Goal: Task Accomplishment & Management: Manage account settings

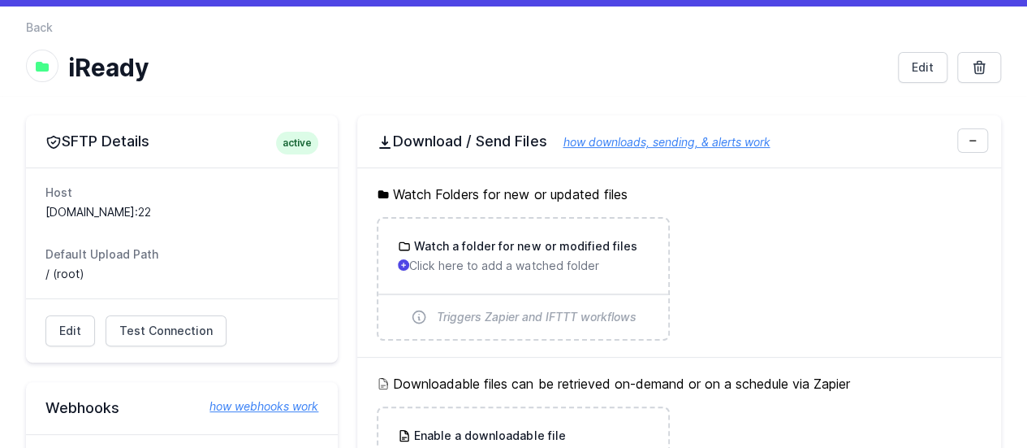
scroll to position [81, 0]
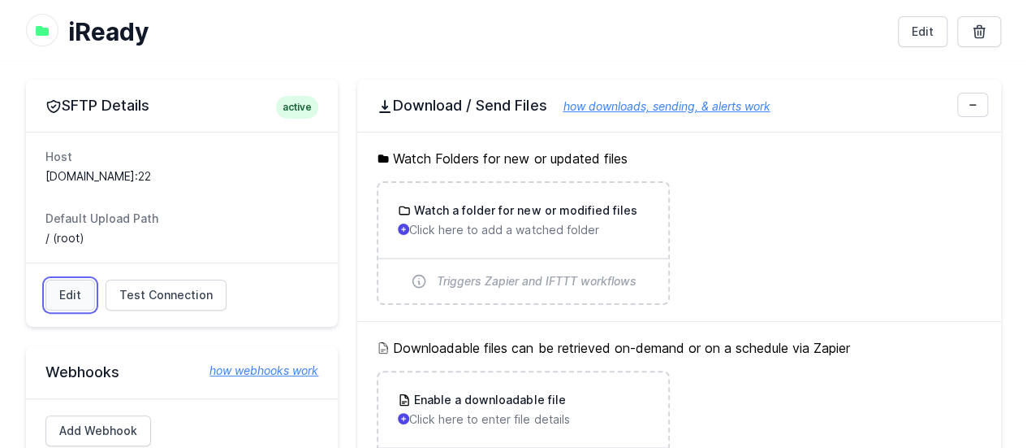
click at [79, 295] on link "Edit" at bounding box center [70, 294] width 50 height 31
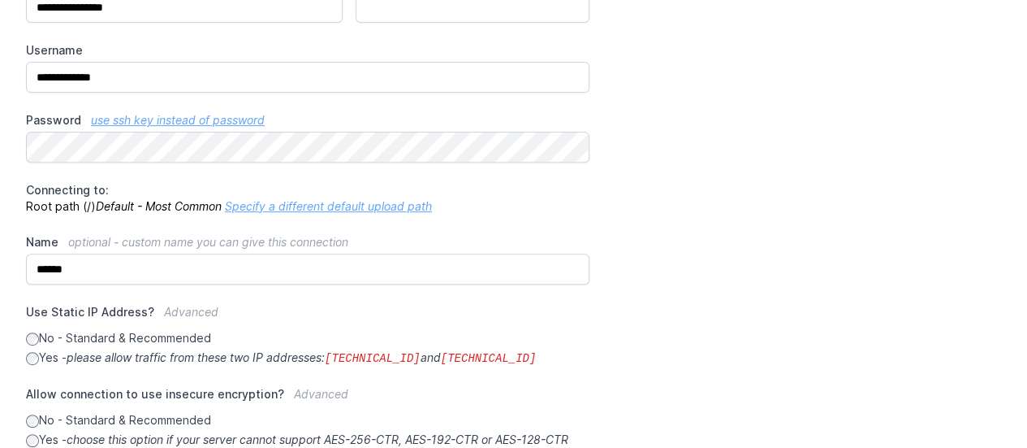
scroll to position [81, 0]
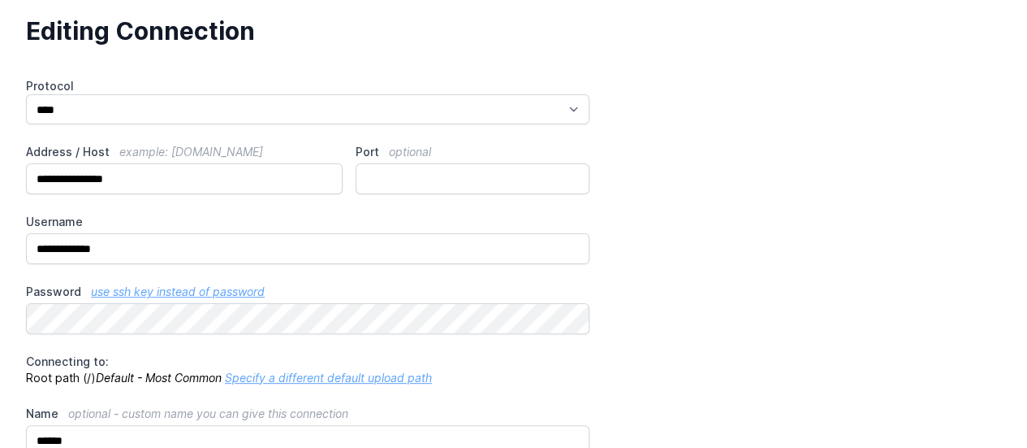
click at [710, 322] on div "**********" at bounding box center [513, 429] width 975 height 703
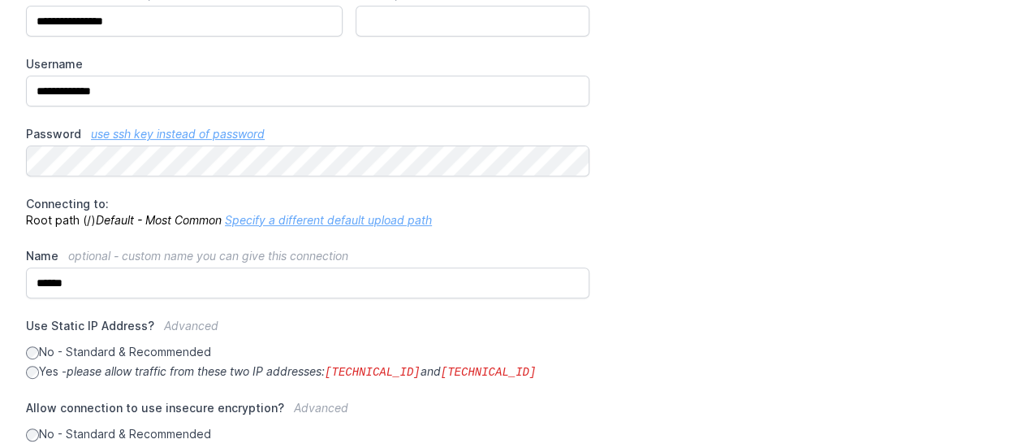
scroll to position [244, 0]
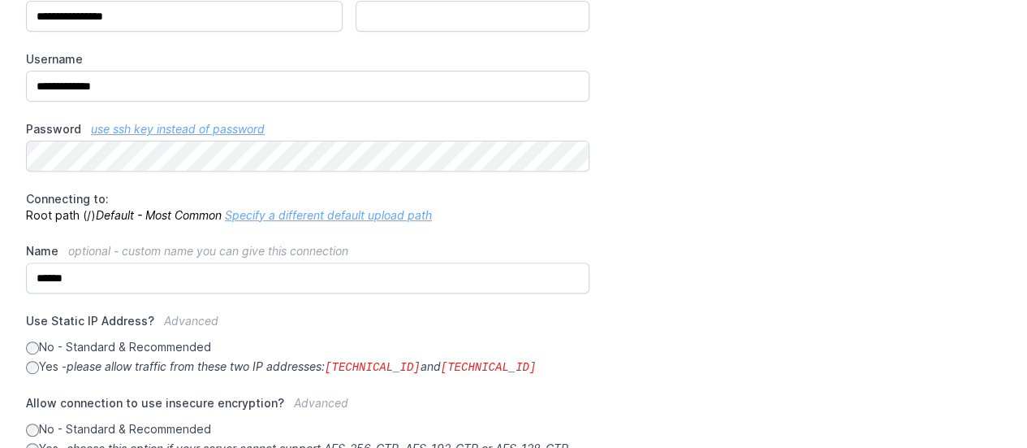
click at [315, 211] on link "Specify a different default upload path" at bounding box center [328, 215] width 207 height 14
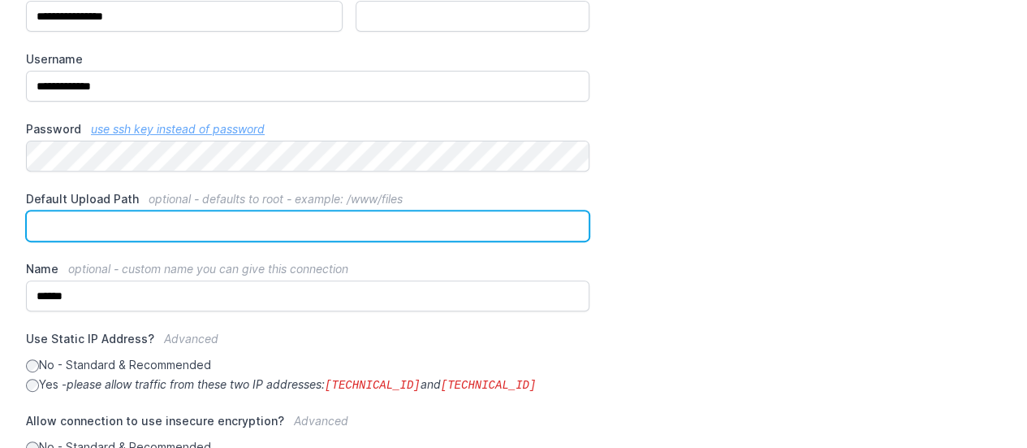
click at [294, 220] on input "Default Upload Path optional - defaults to root - example: /www/files" at bounding box center [308, 225] width 564 height 31
type input "***"
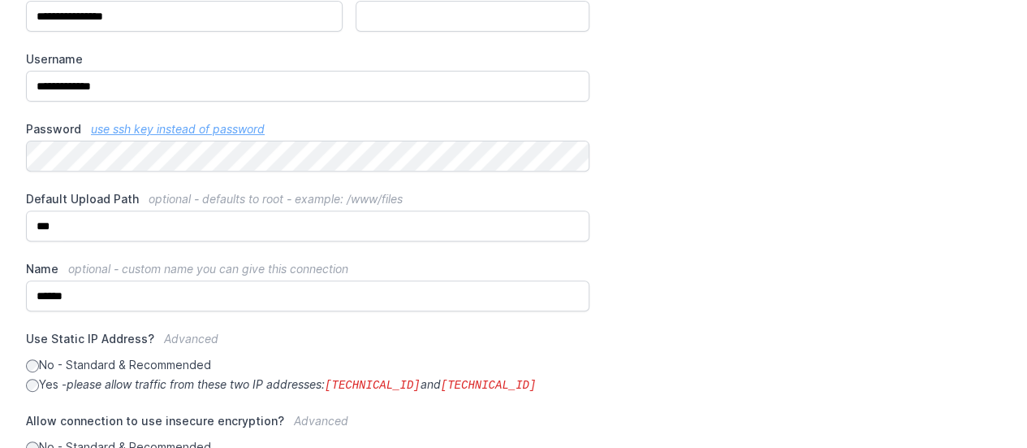
click at [730, 188] on div "**********" at bounding box center [513, 276] width 975 height 721
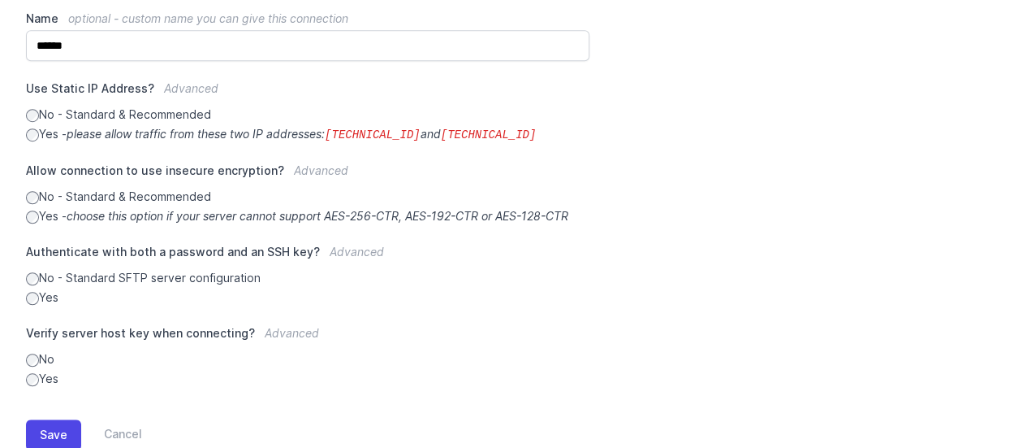
scroll to position [538, 0]
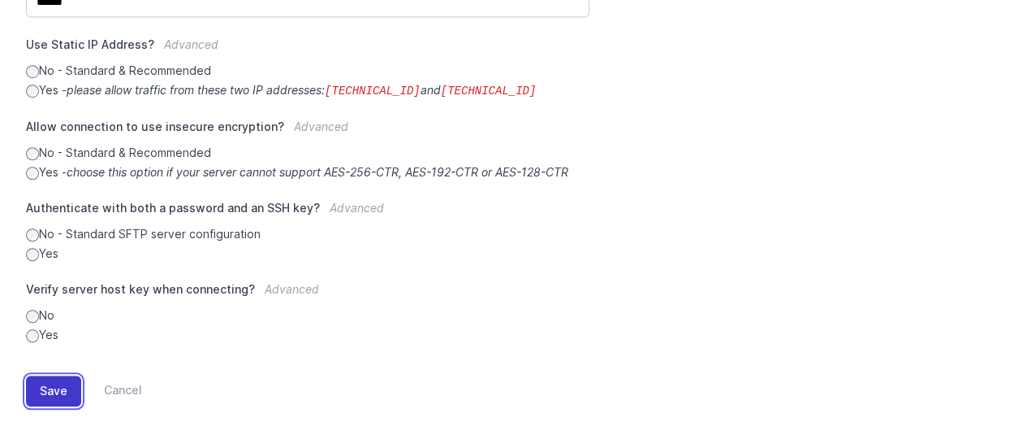
click at [45, 385] on button "Save" at bounding box center [53, 390] width 55 height 31
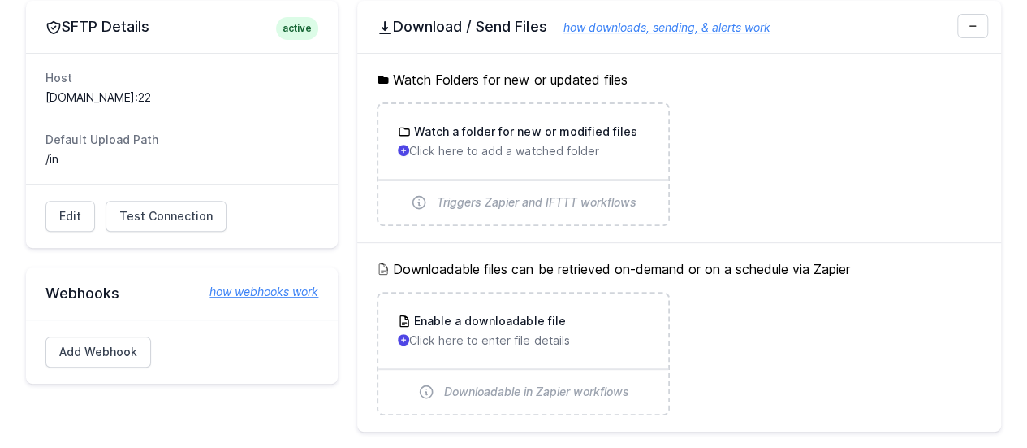
scroll to position [244, 0]
click at [156, 216] on span "Test Connection" at bounding box center [165, 215] width 93 height 16
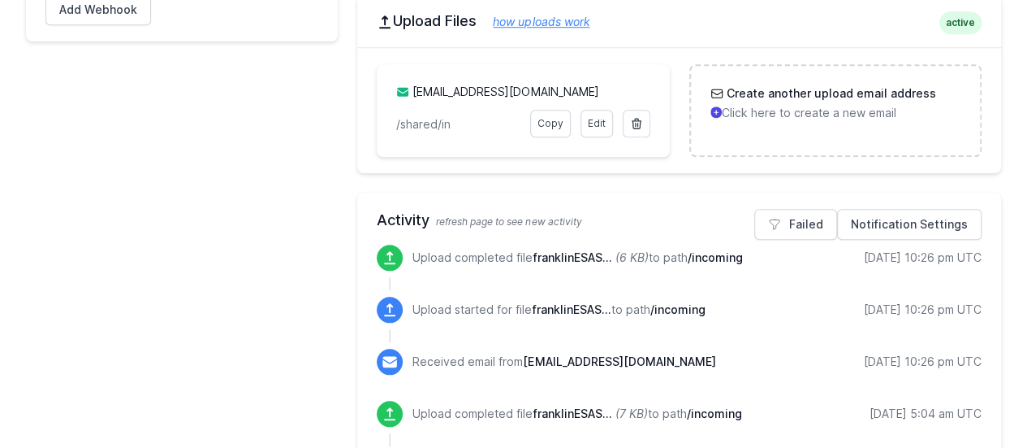
scroll to position [731, 0]
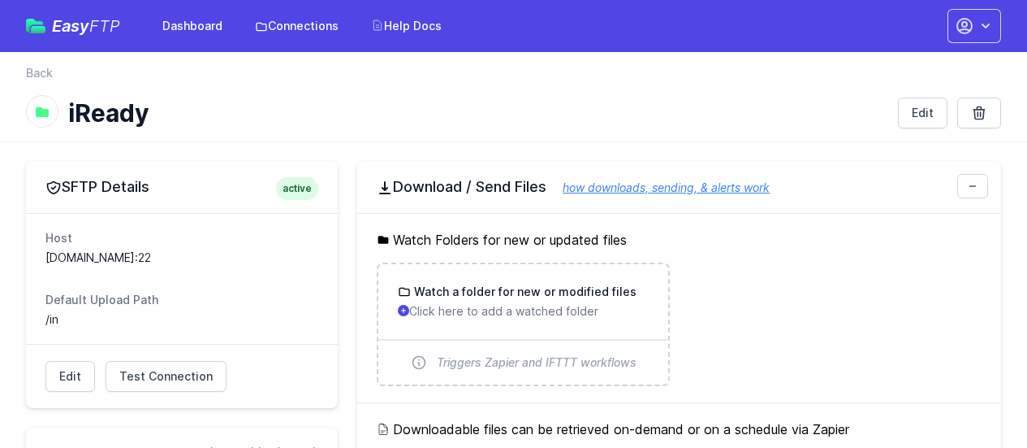
scroll to position [534, 0]
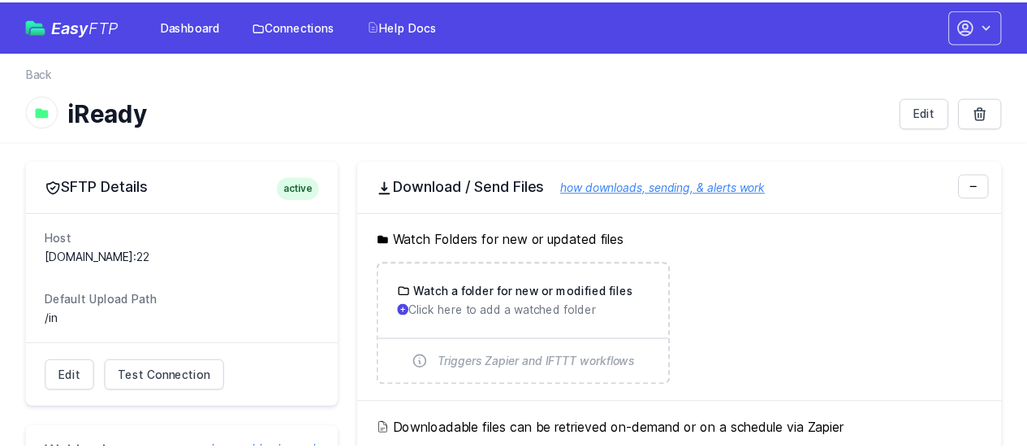
scroll to position [534, 0]
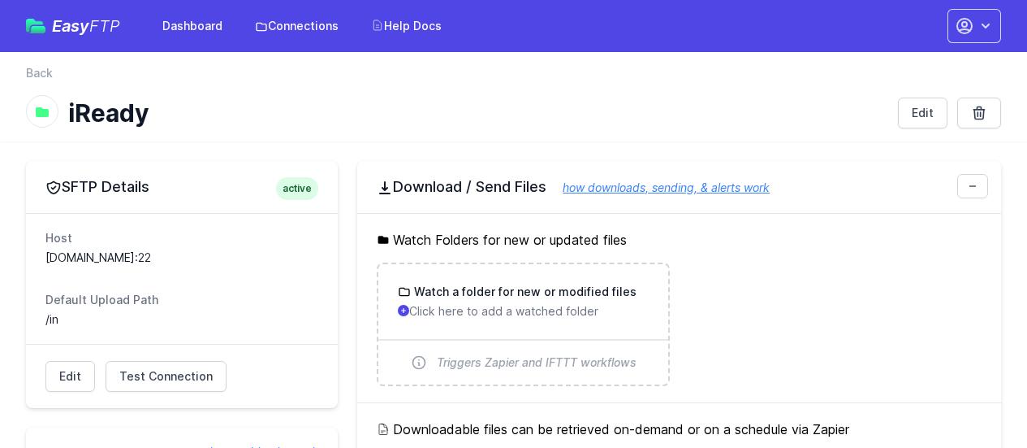
scroll to position [534, 0]
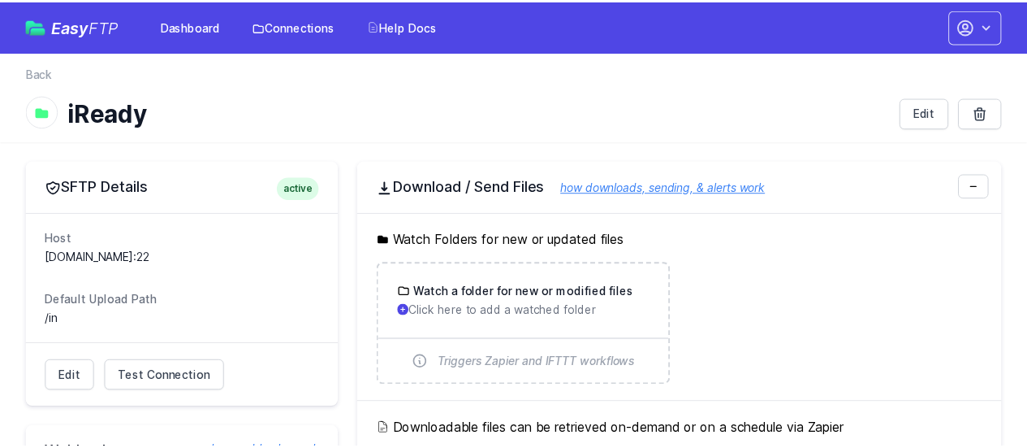
scroll to position [534, 0]
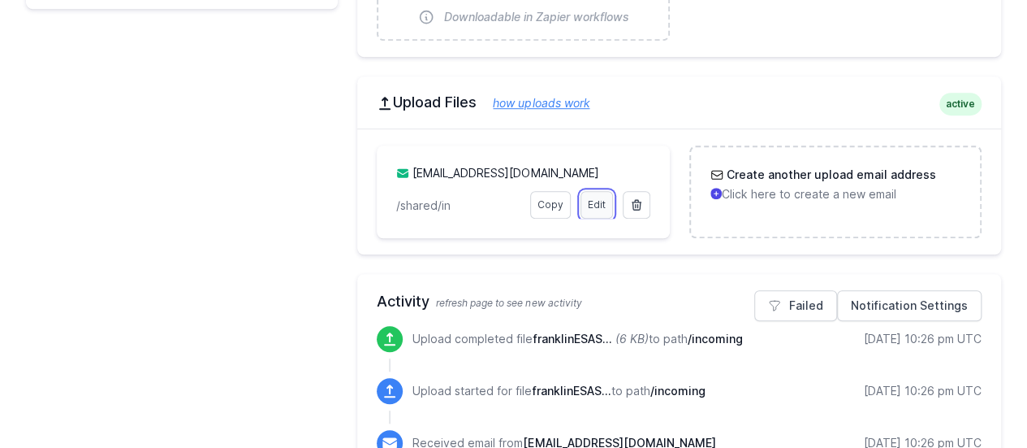
click at [594, 201] on link "Edit" at bounding box center [597, 205] width 32 height 28
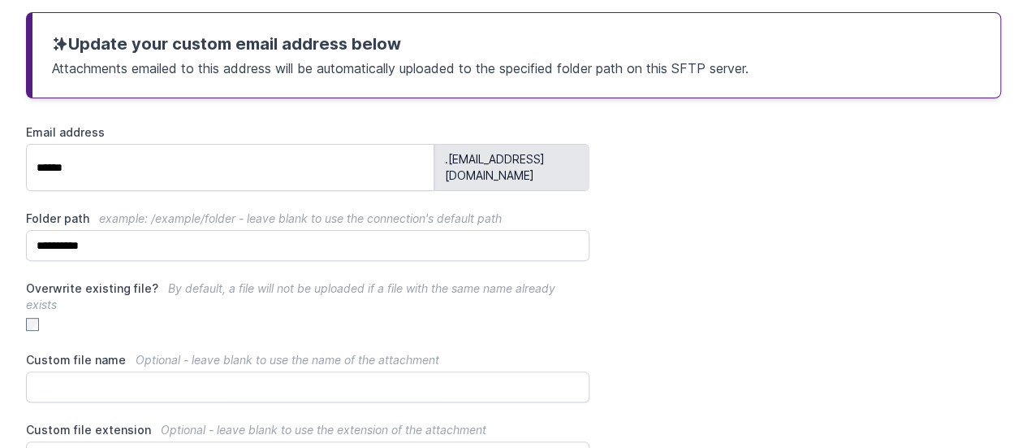
scroll to position [162, 0]
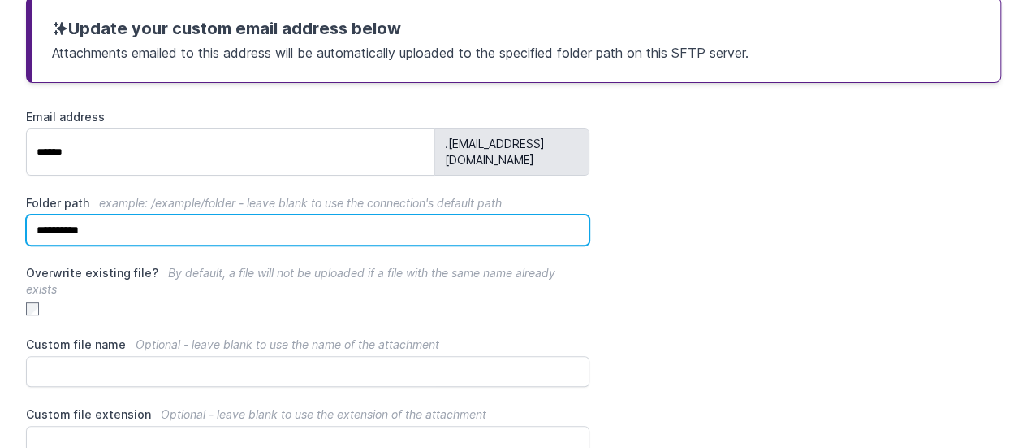
drag, startPoint x: 118, startPoint y: 211, endPoint x: 1, endPoint y: 218, distance: 117.2
click at [1, 218] on div "**********" at bounding box center [513, 306] width 1027 height 659
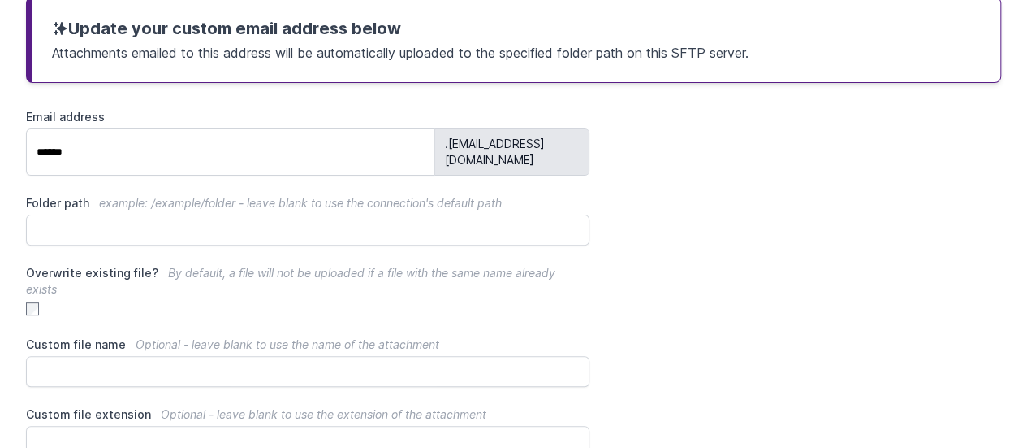
click at [601, 272] on div "Email address ****** .7gfpxv@upload.easyftp.io Folder path example: /example/fo…" at bounding box center [513, 318] width 975 height 419
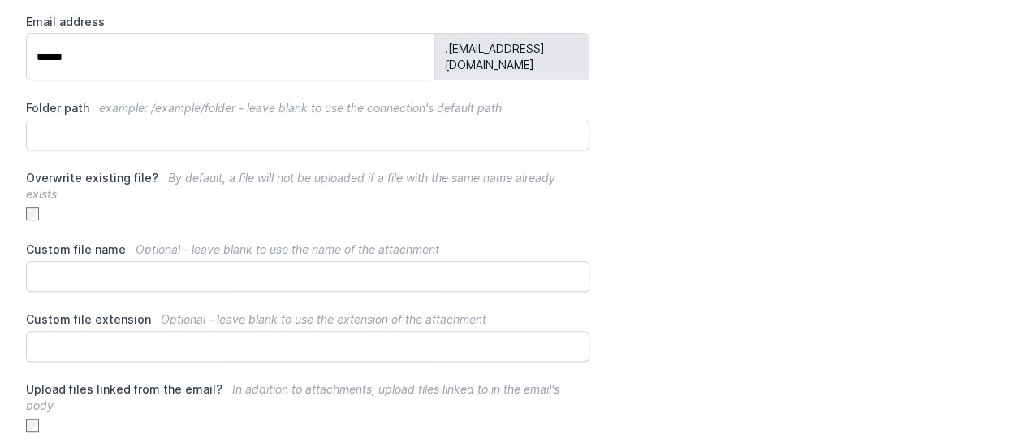
scroll to position [315, 0]
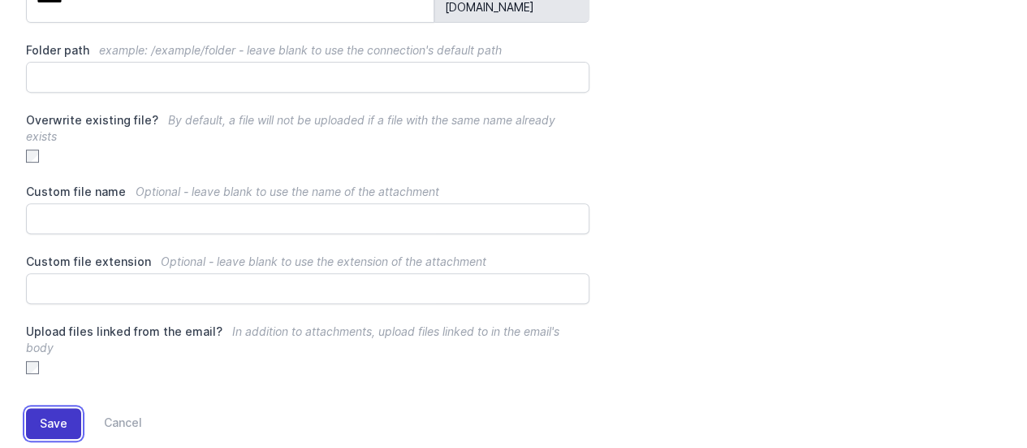
click at [58, 408] on button "Save" at bounding box center [53, 423] width 55 height 31
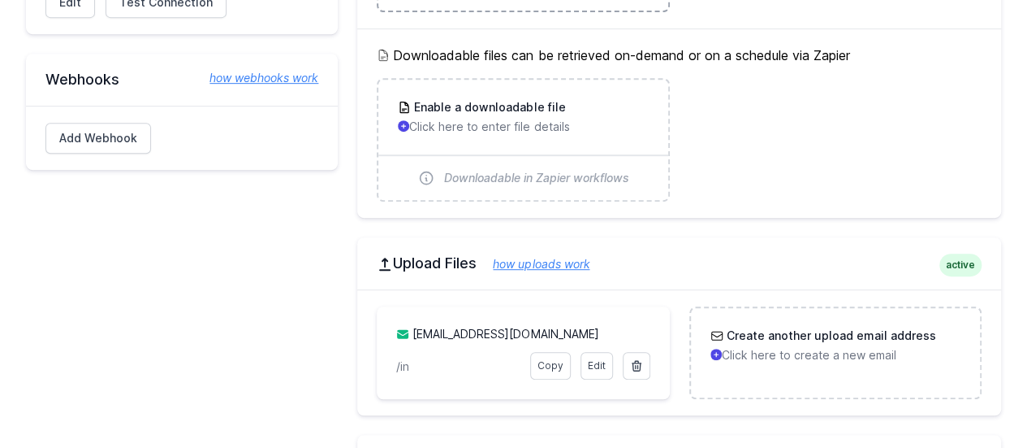
scroll to position [487, 0]
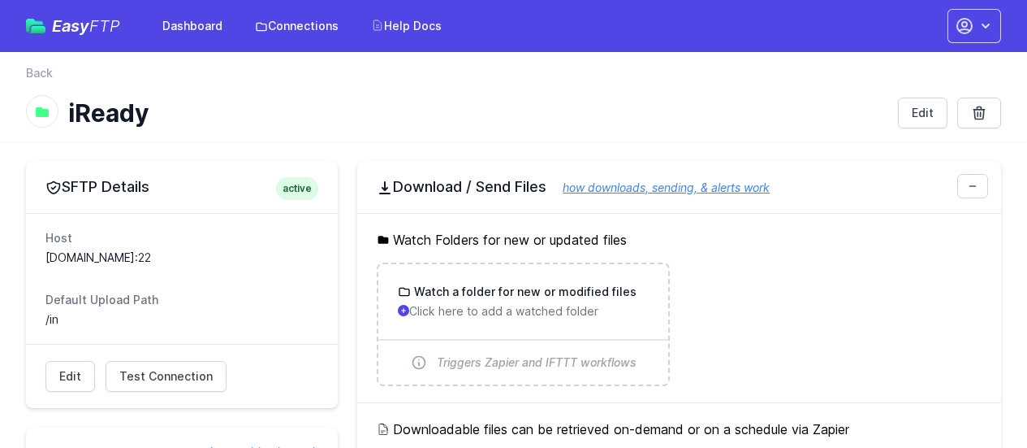
scroll to position [487, 0]
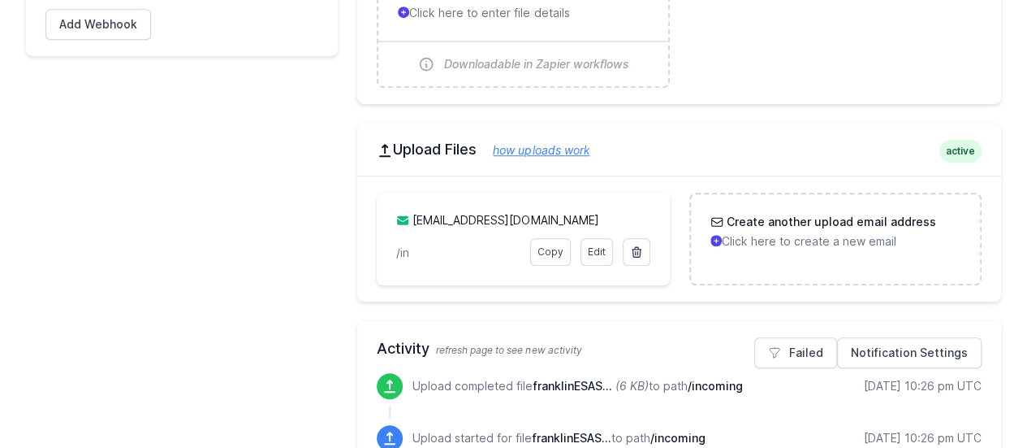
scroll to position [487, 0]
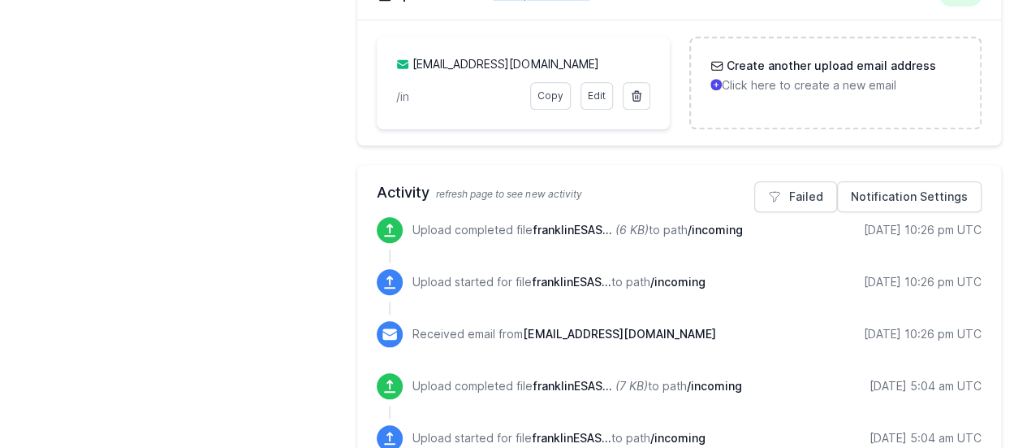
scroll to position [650, 0]
